Goal: Transaction & Acquisition: Purchase product/service

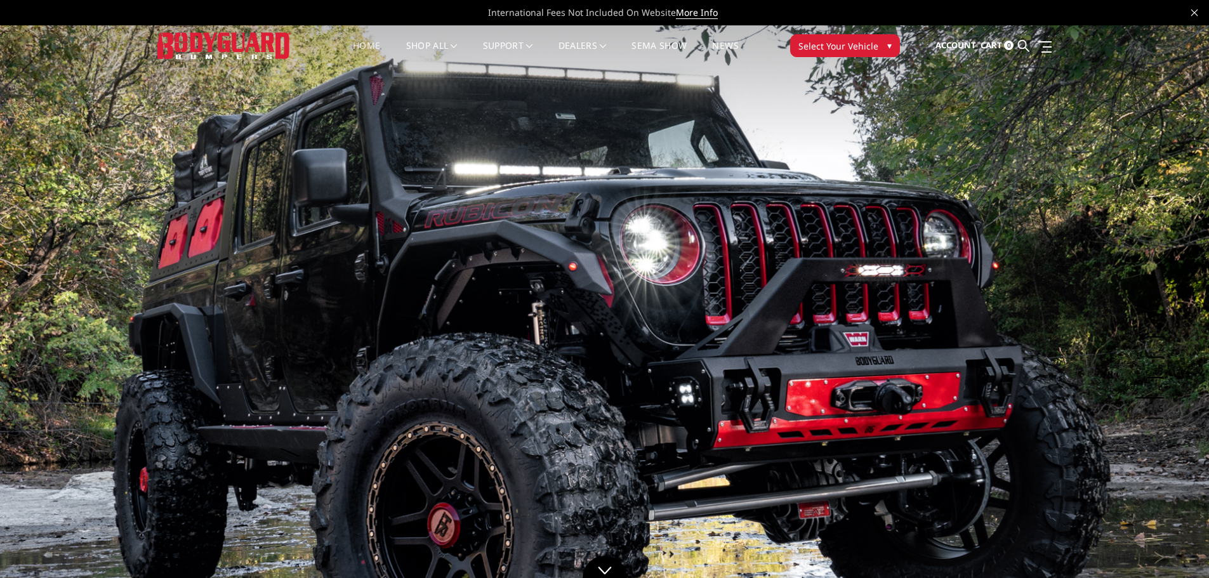
click at [799, 39] on span "Select Your Vehicle" at bounding box center [839, 45] width 80 height 13
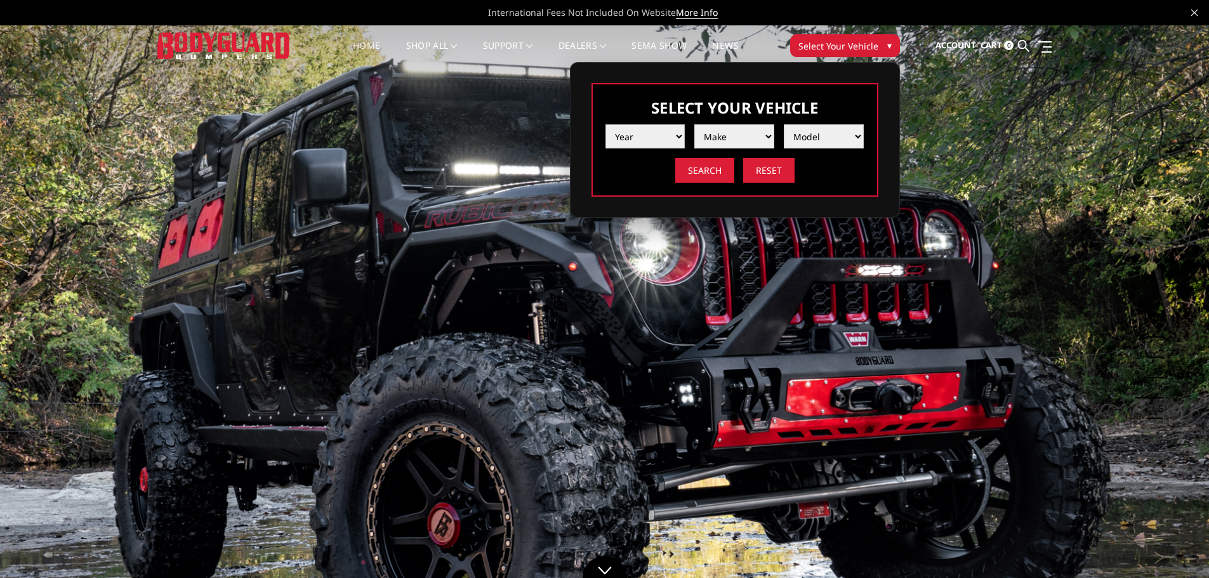
click at [625, 138] on select "Year [DATE] 2024 2023 2022 2021 2020 2019 2018 2017 2016 2015 2014 2013 2012 20…" at bounding box center [646, 136] width 80 height 24
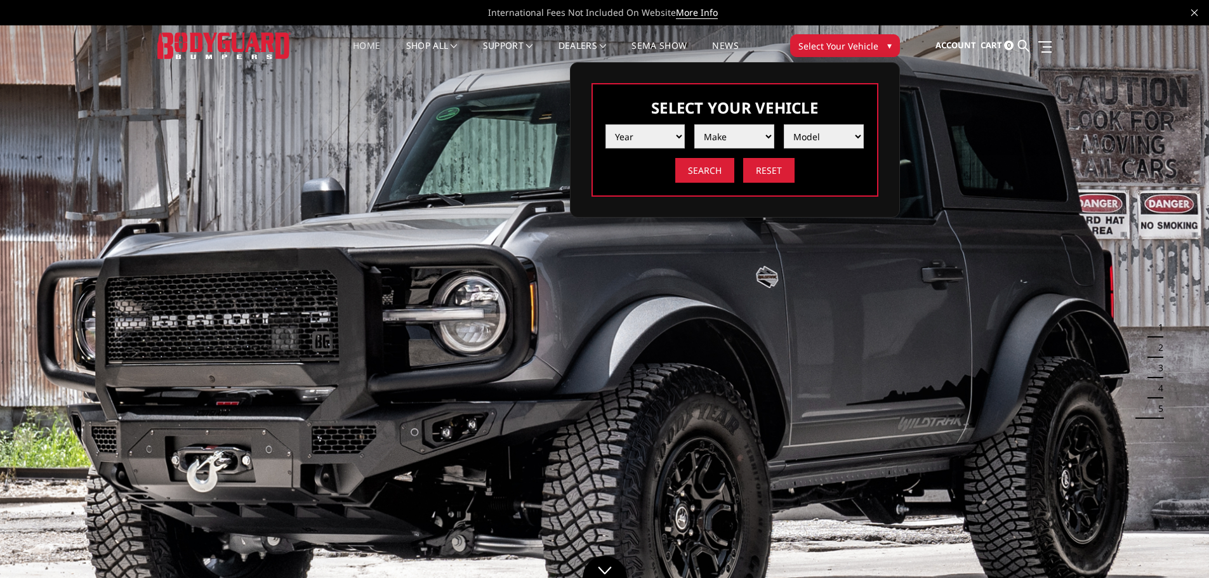
select select "yr_2023"
click at [606, 124] on select "Year [DATE] 2024 2023 2022 2021 2020 2019 2018 2017 2016 2015 2014 2013 2012 20…" at bounding box center [646, 136] width 80 height 24
click at [722, 146] on select "Make Chevrolet Ford GMC Ram Toyota" at bounding box center [735, 136] width 80 height 24
select select "mk_ram"
click at [695, 124] on select "Make Chevrolet Ford GMC Ram Toyota" at bounding box center [735, 136] width 80 height 24
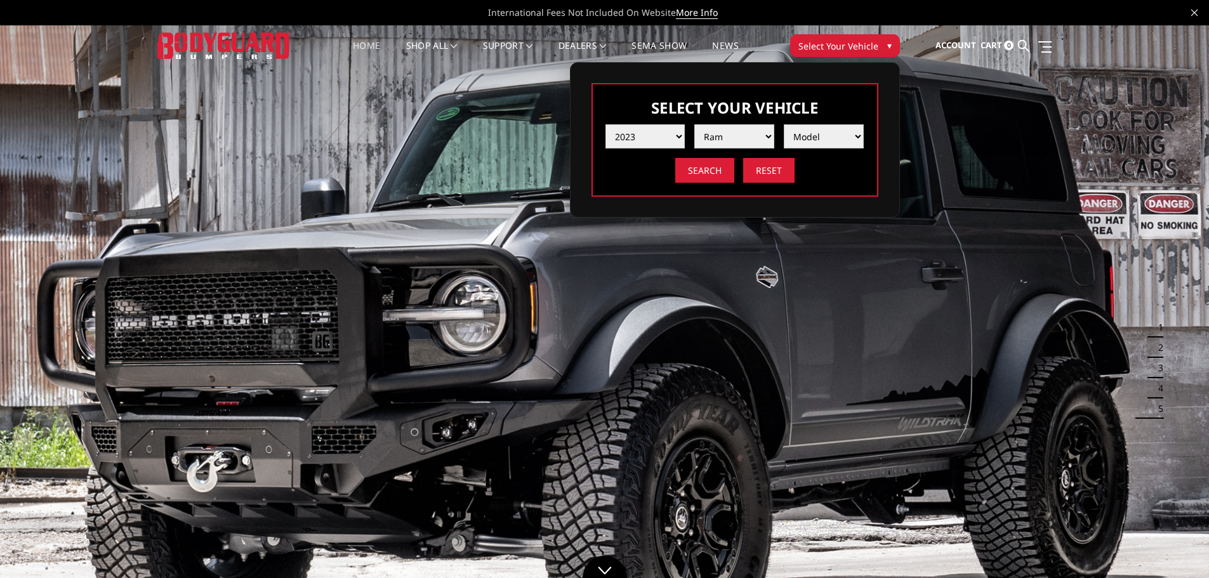
click at [811, 143] on select "Model 1500 6-Lug 1500 Rebel 2500 / 3500 4500 / 5500 TRX" at bounding box center [824, 136] width 80 height 24
select select "md_2500-3500"
click at [784, 124] on select "Model 1500 6-Lug 1500 Rebel 2500 / 3500 4500 / 5500 TRX" at bounding box center [824, 136] width 80 height 24
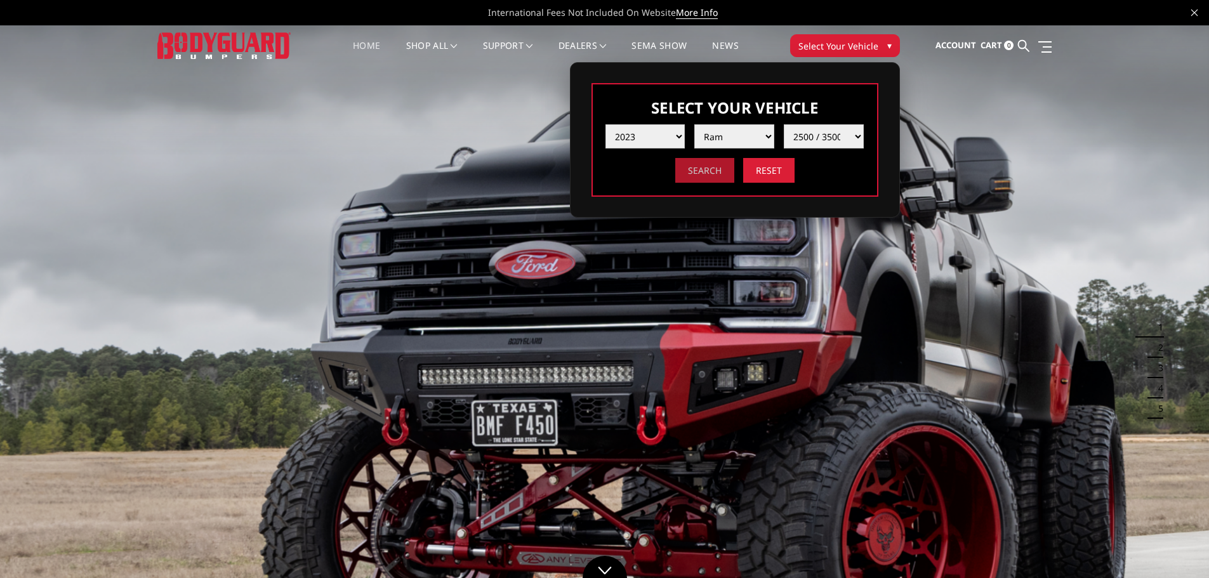
click at [707, 178] on input "Search" at bounding box center [704, 170] width 59 height 25
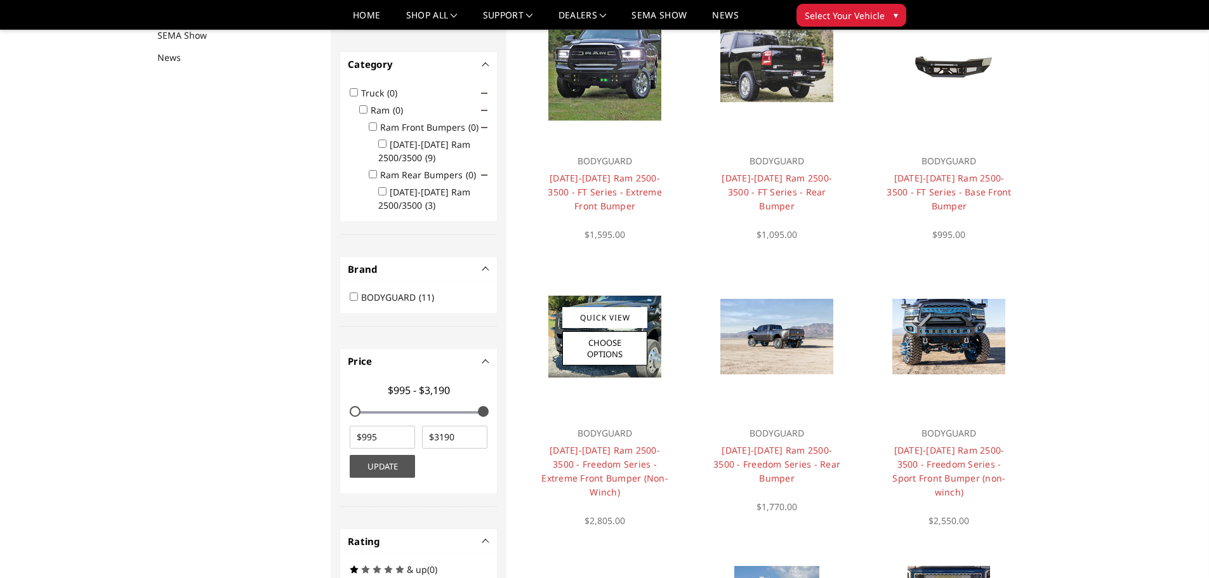
scroll to position [102, 0]
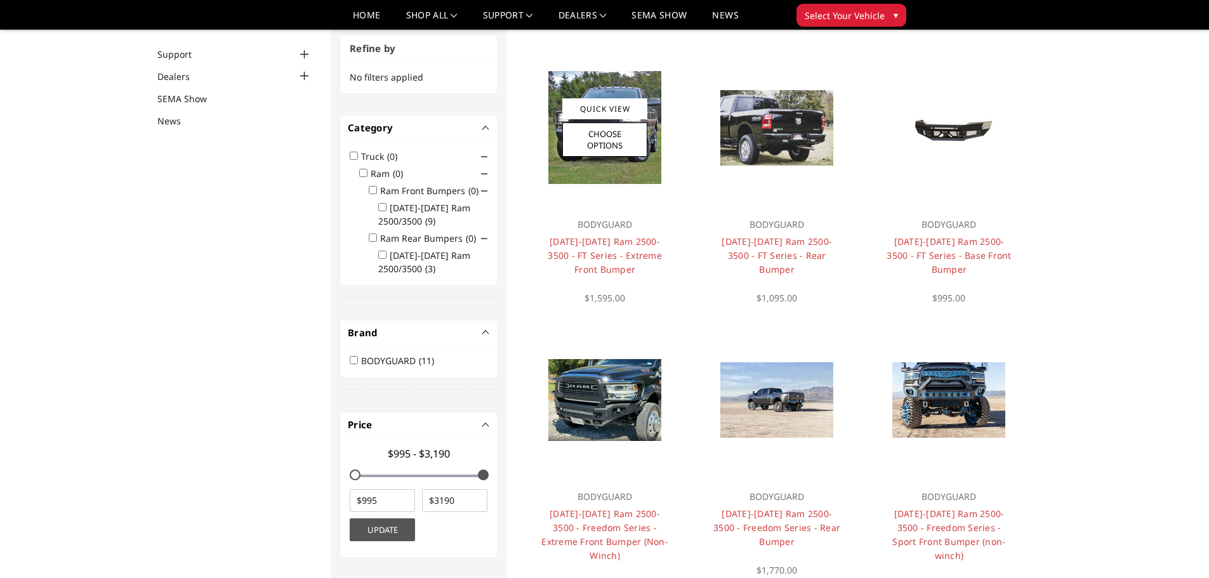
click at [594, 171] on img at bounding box center [605, 127] width 113 height 113
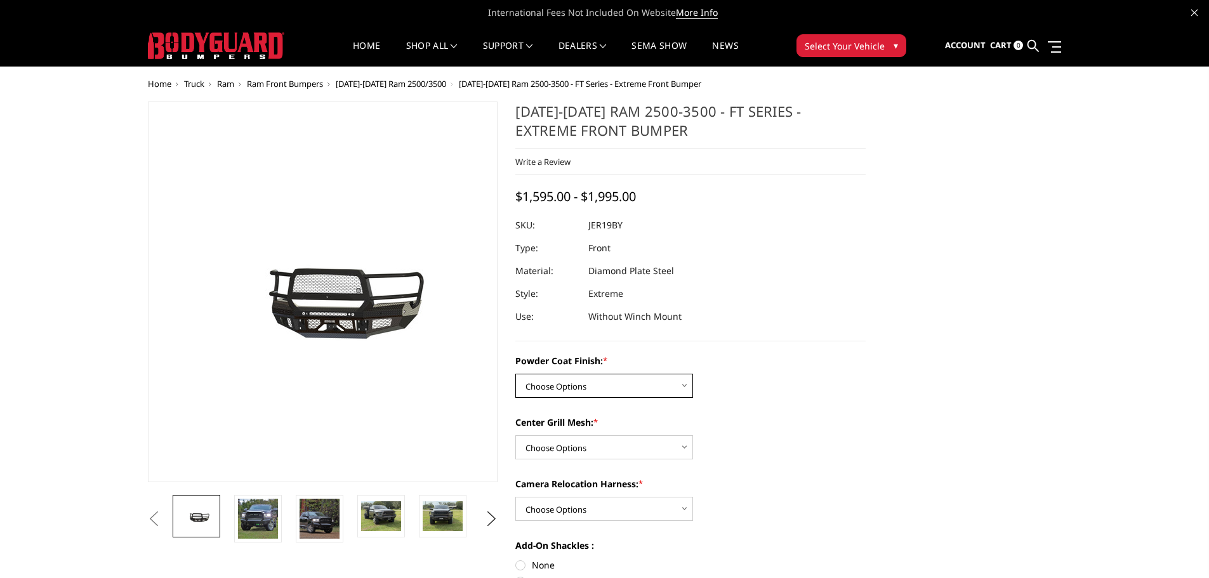
click at [575, 388] on select "Choose Options Bare Metal Gloss Black Powder Coat Textured Black Powder Coat" at bounding box center [604, 386] width 178 height 24
select select "3216"
click at [515, 374] on select "Choose Options Bare Metal Gloss Black Powder Coat Textured Black Powder Coat" at bounding box center [604, 386] width 178 height 24
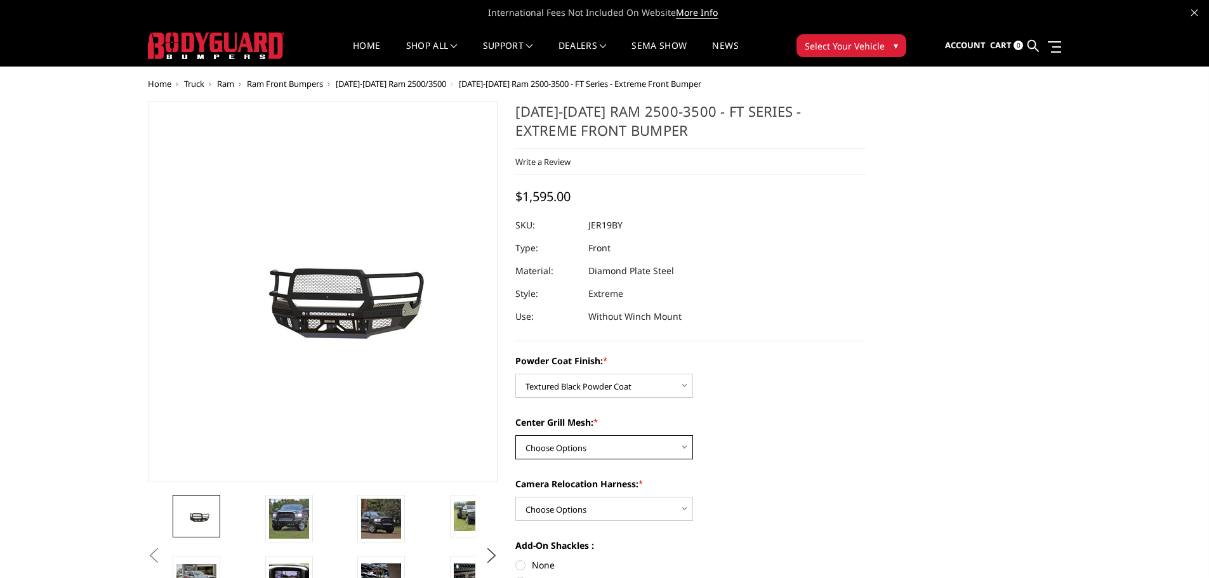
click at [562, 451] on select "Choose Options WITH Expanded Metal in Center Grill WITHOUT Expanded Metal in Ce…" at bounding box center [604, 448] width 178 height 24
select select "3218"
click at [515, 436] on select "Choose Options WITH Expanded Metal in Center Grill WITHOUT Expanded Metal in Ce…" at bounding box center [604, 448] width 178 height 24
click at [644, 513] on select "Choose Options WITH Camera Relocation Harness WITHOUT Camera Relocation Harness" at bounding box center [604, 509] width 178 height 24
select select "3220"
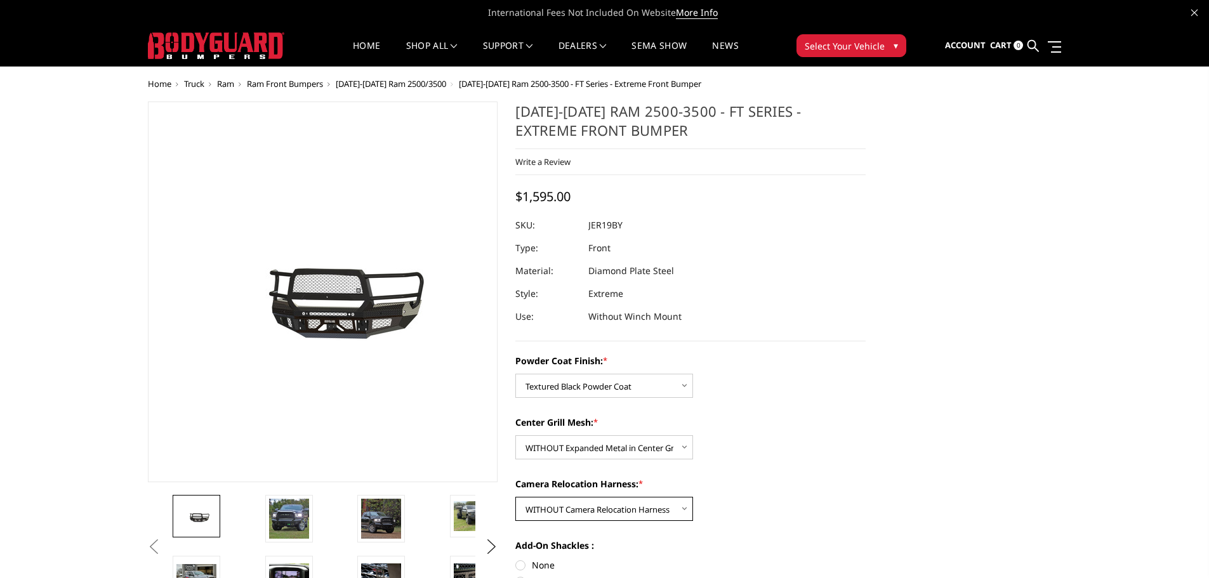
click at [515, 497] on select "Choose Options WITH Camera Relocation Harness WITHOUT Camera Relocation Harness" at bounding box center [604, 509] width 178 height 24
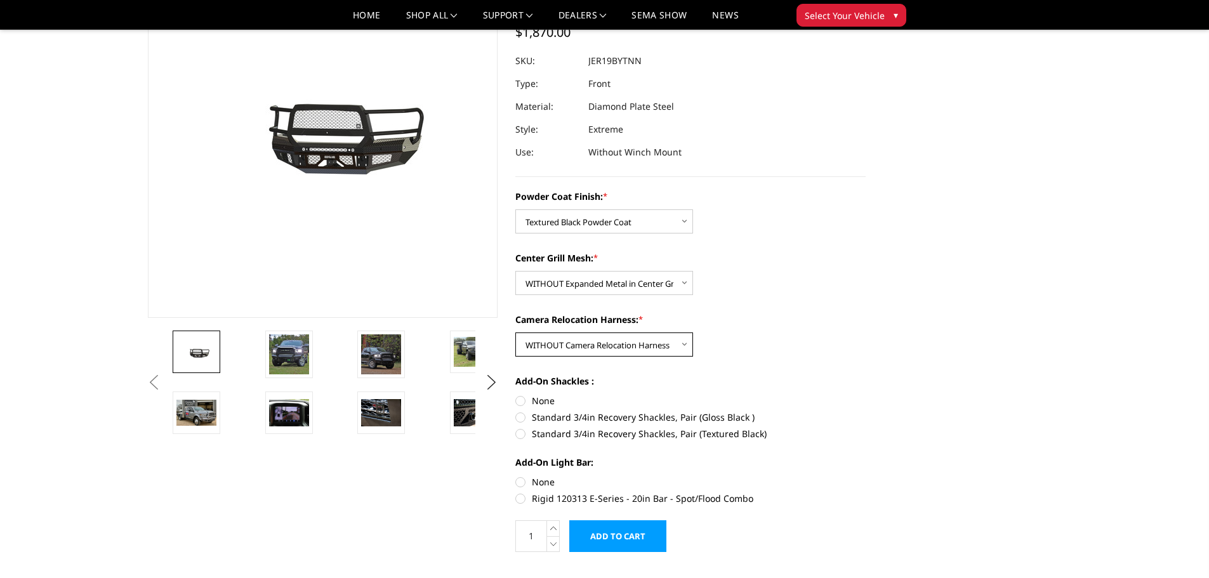
scroll to position [63, 0]
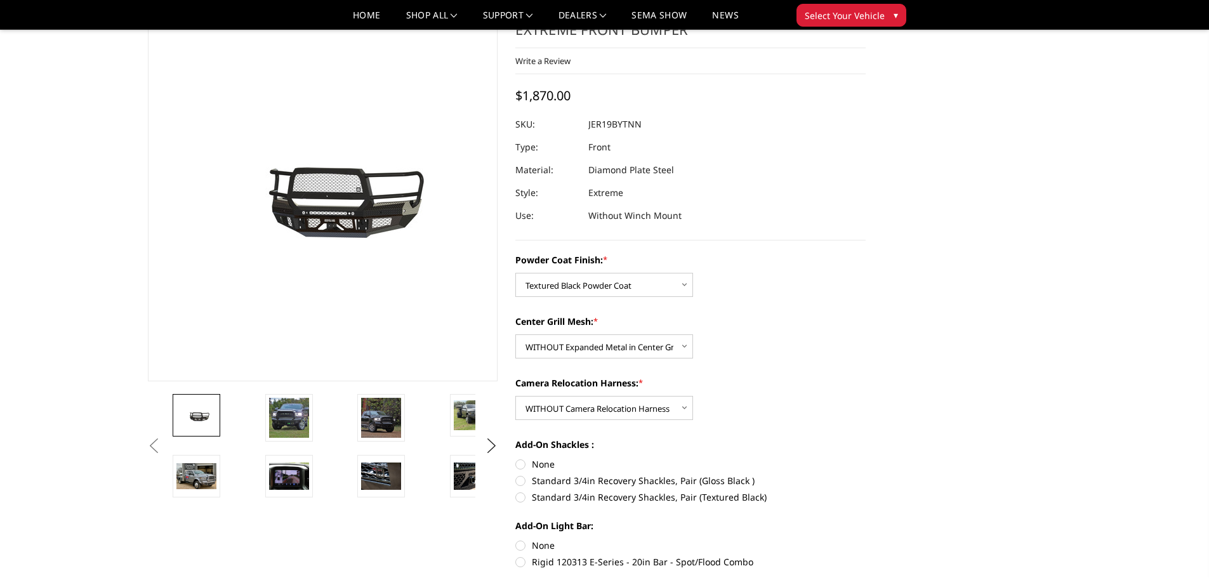
click at [523, 465] on label "None" at bounding box center [690, 464] width 350 height 13
click at [516, 458] on input "None" at bounding box center [515, 458] width 1 height 1
radio input "true"
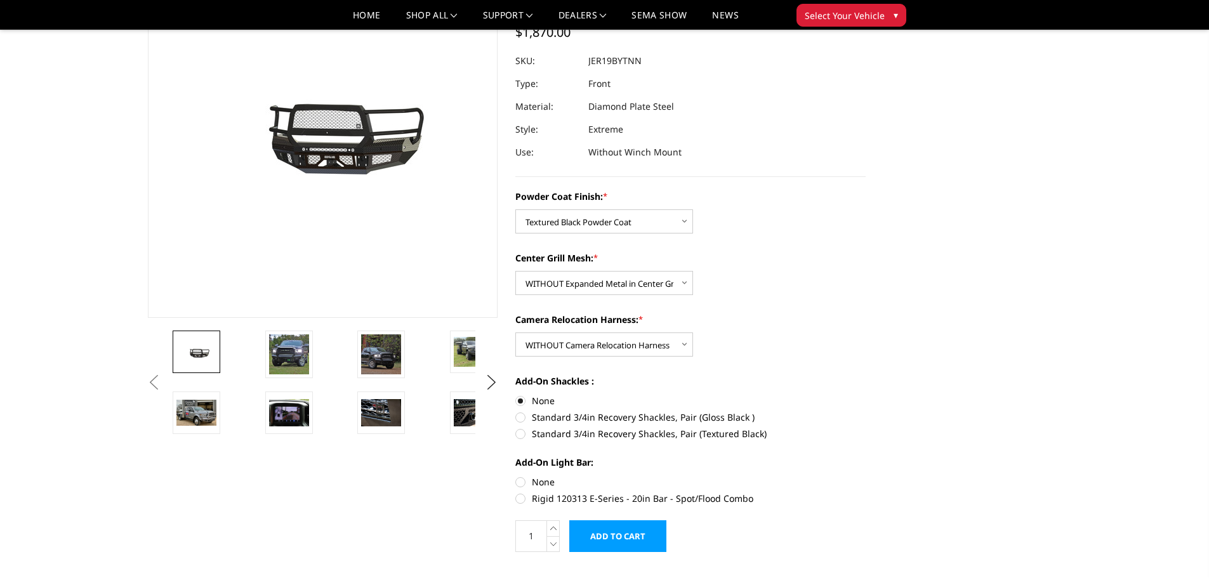
click at [522, 483] on label "None" at bounding box center [690, 482] width 350 height 13
click at [516, 476] on input "None" at bounding box center [515, 476] width 1 height 1
radio input "true"
click at [295, 358] on img at bounding box center [289, 355] width 40 height 40
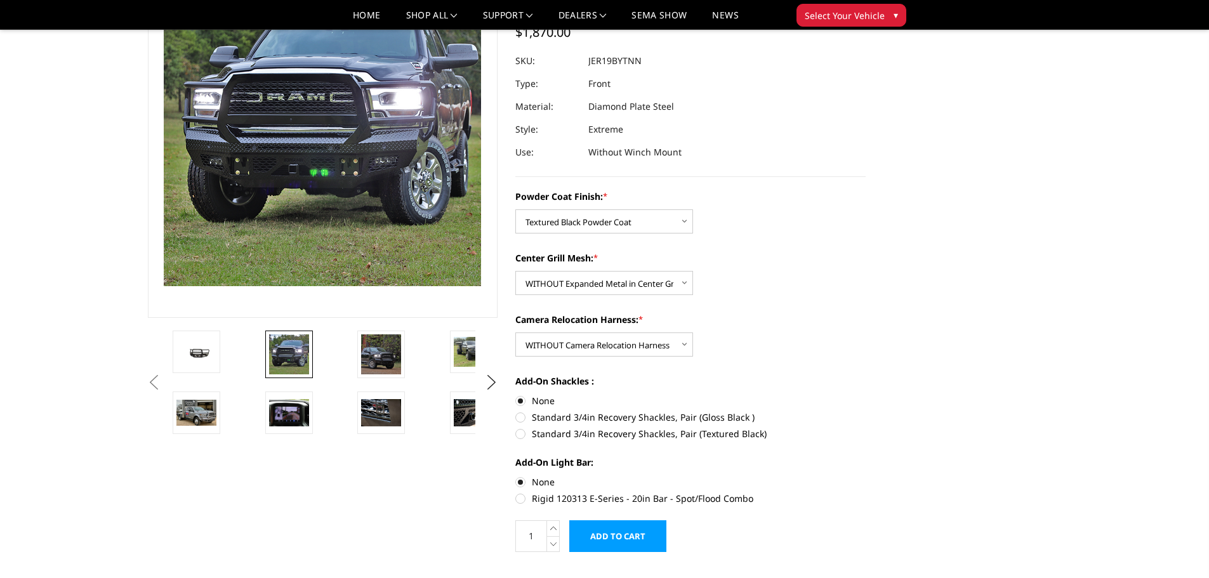
scroll to position [43, 0]
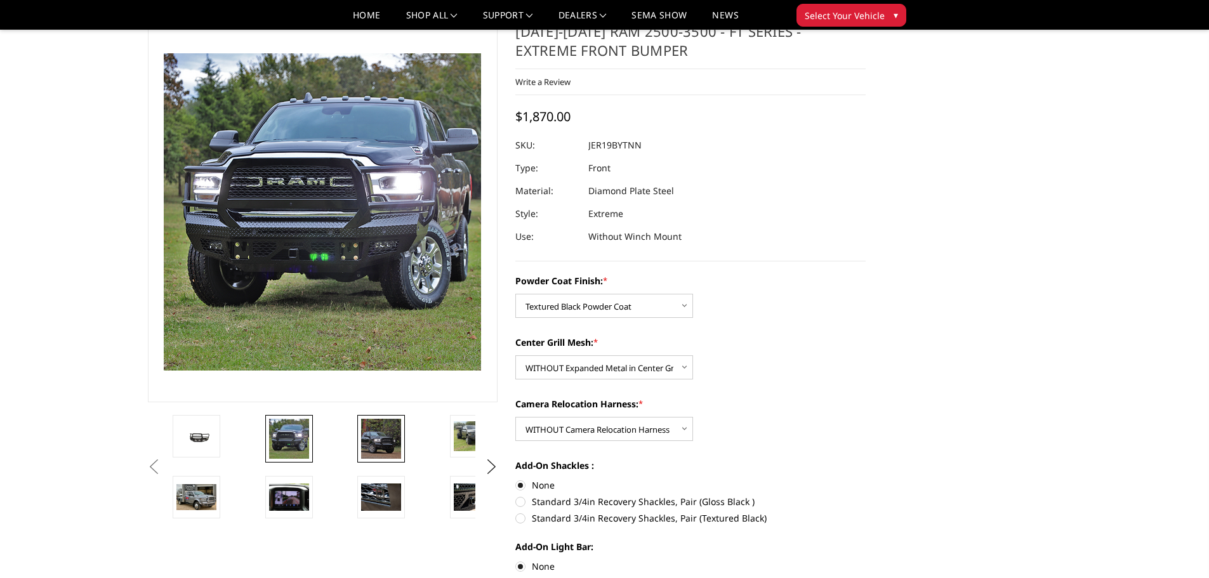
click at [380, 439] on img at bounding box center [381, 439] width 40 height 40
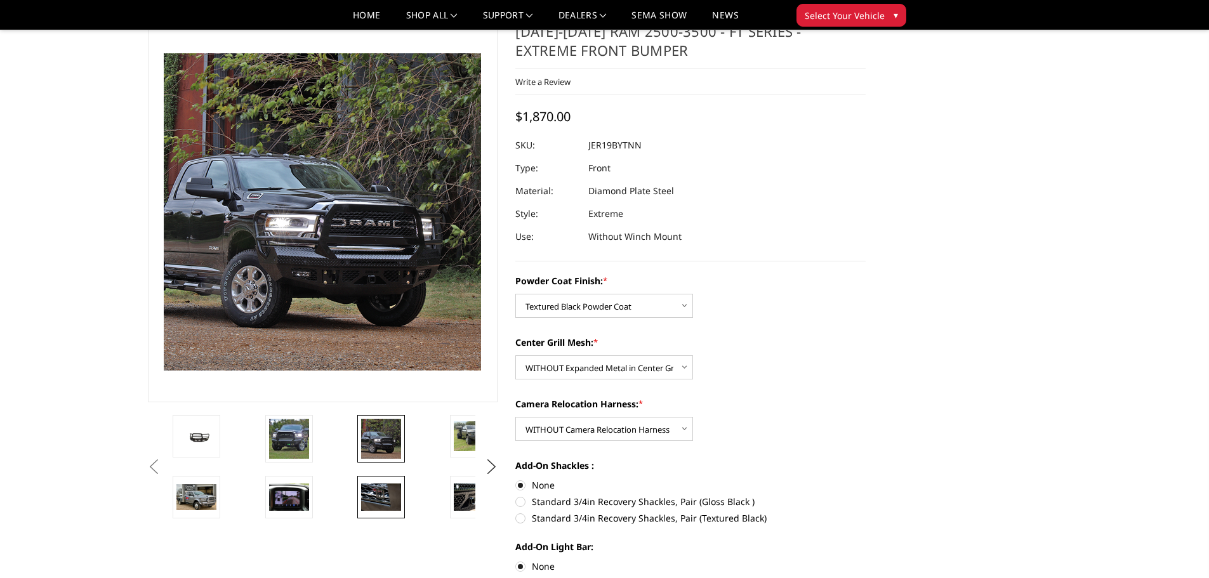
click at [374, 490] on img at bounding box center [381, 497] width 40 height 27
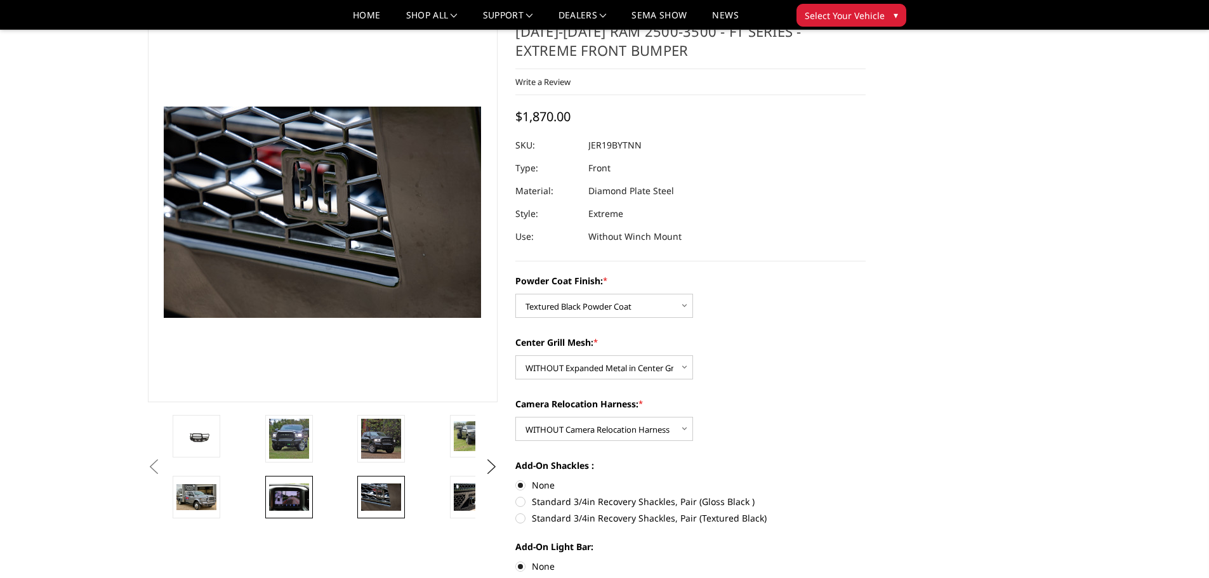
click at [295, 493] on img at bounding box center [289, 497] width 40 height 27
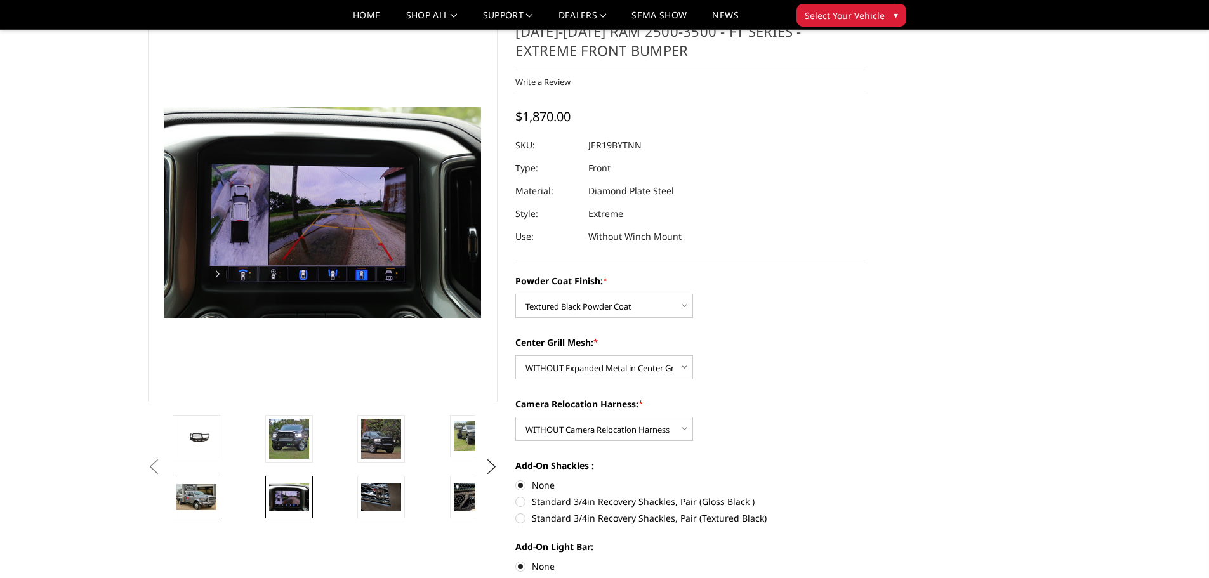
click at [202, 496] on img at bounding box center [196, 496] width 40 height 25
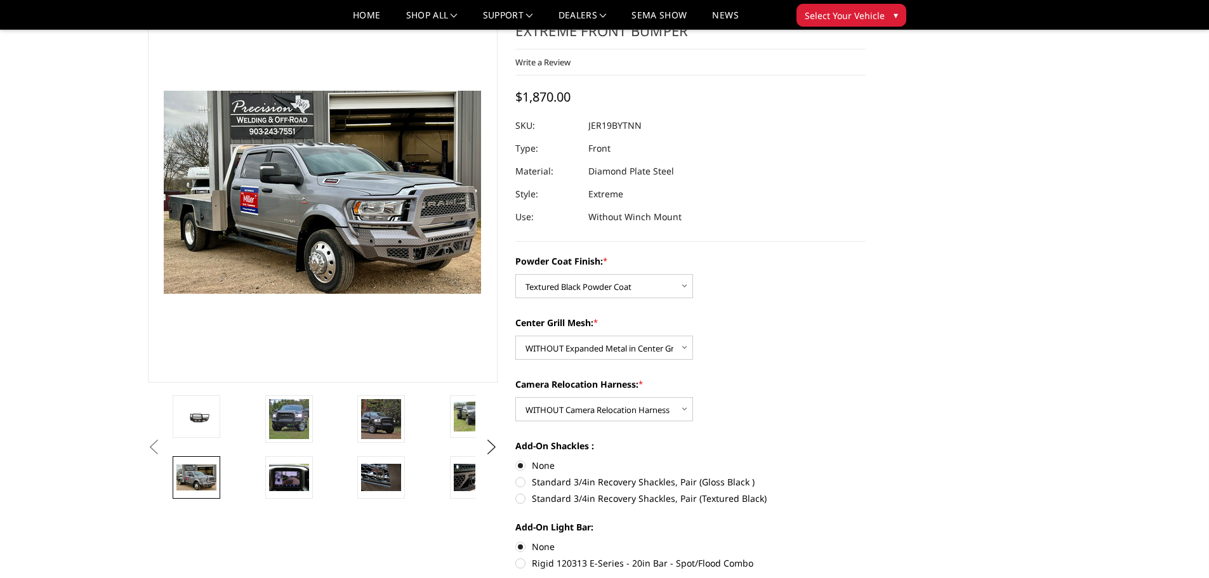
scroll to position [62, 0]
click at [589, 126] on dl "SKU: JER19BYTNN UPC: Type: Front Material: Diamond Plate Steel Style: Extreme U…" at bounding box center [690, 172] width 350 height 114
copy dl "JER19BYTNN UPC:"
